Goal: Check status: Check status

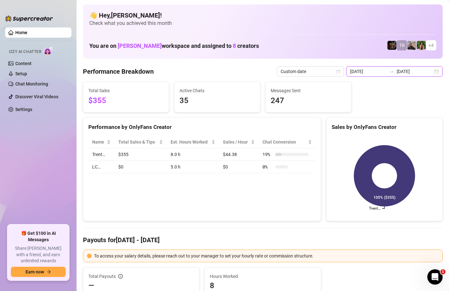
click at [439, 72] on div "2025-09-17 2025-09-17" at bounding box center [394, 71] width 96 height 10
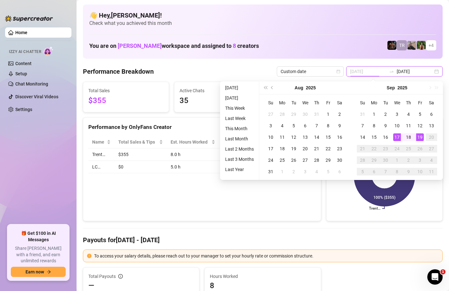
type input "[DATE]"
click at [420, 136] on div "19" at bounding box center [420, 137] width 8 height 8
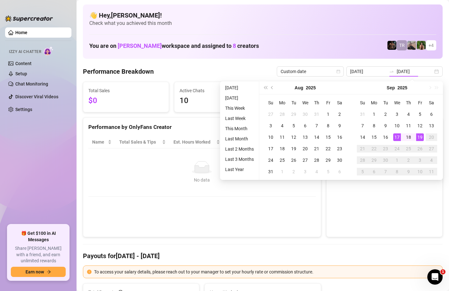
type input "[DATE]"
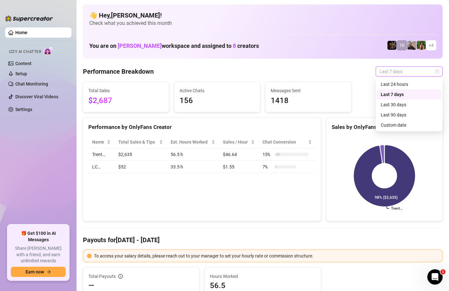
click at [439, 72] on div "Last 7 days" at bounding box center [409, 71] width 67 height 10
click at [403, 123] on div "Custom date" at bounding box center [409, 125] width 57 height 7
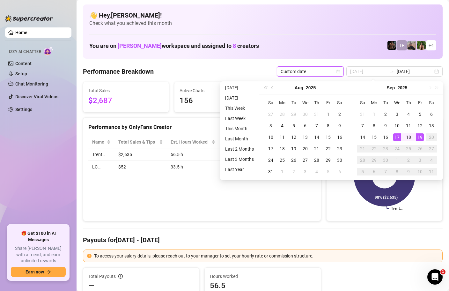
type input "[DATE]"
click at [419, 136] on div "19" at bounding box center [420, 137] width 8 height 8
type input "[DATE]"
